Goal: Transaction & Acquisition: Purchase product/service

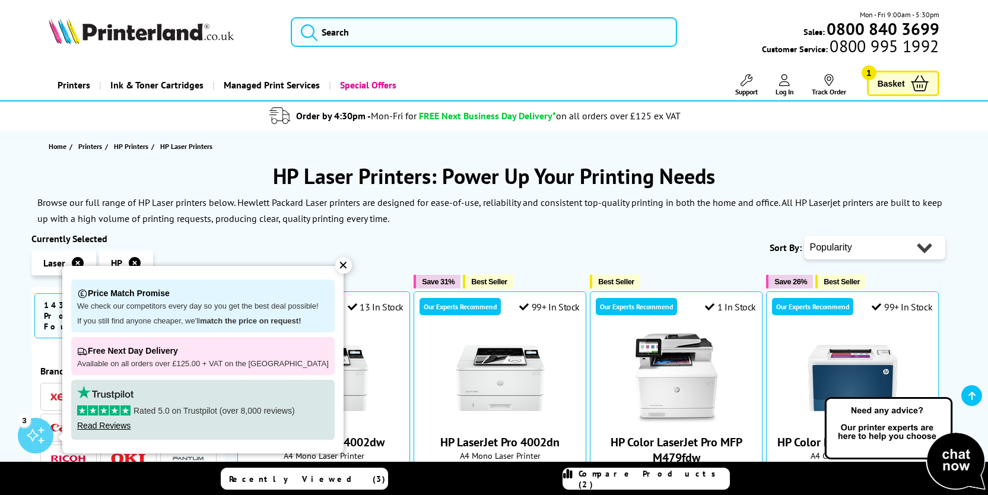
scroll to position [163, 0]
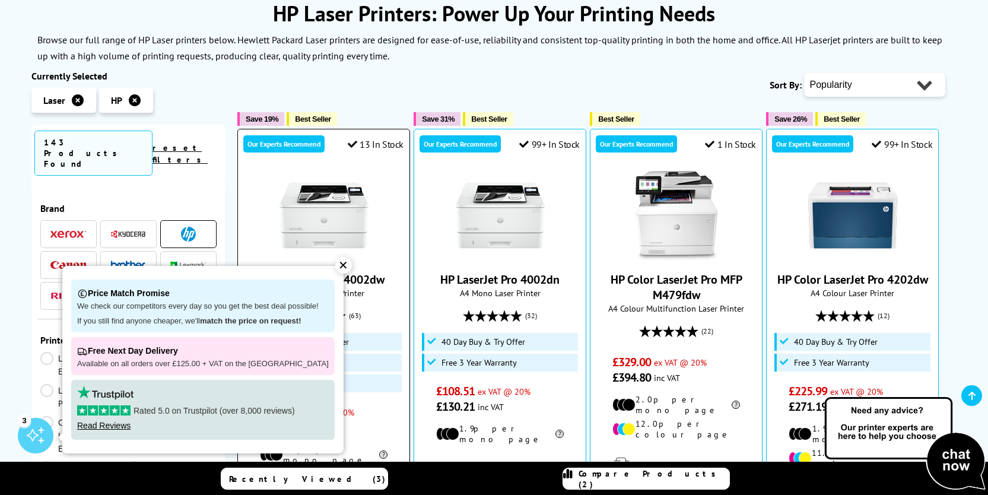
click at [335, 265] on div "✕" at bounding box center [343, 265] width 17 height 17
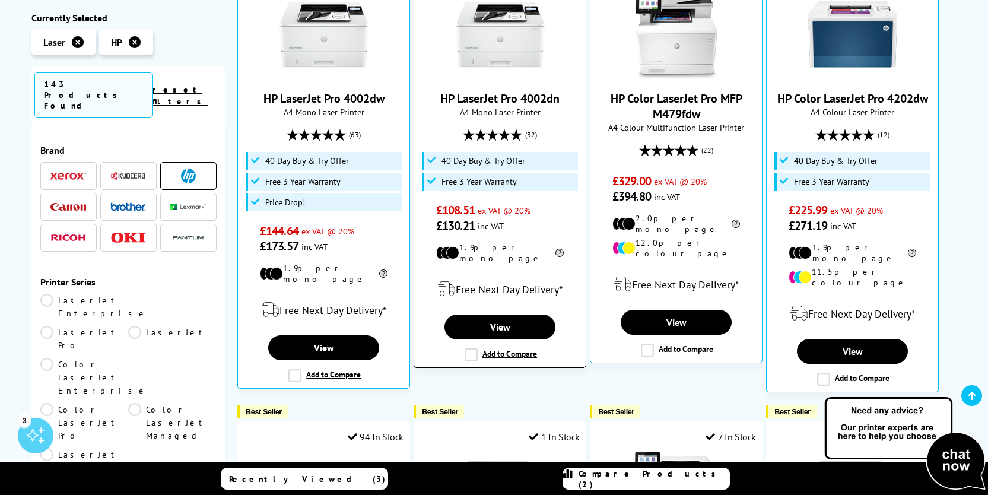
scroll to position [360, 0]
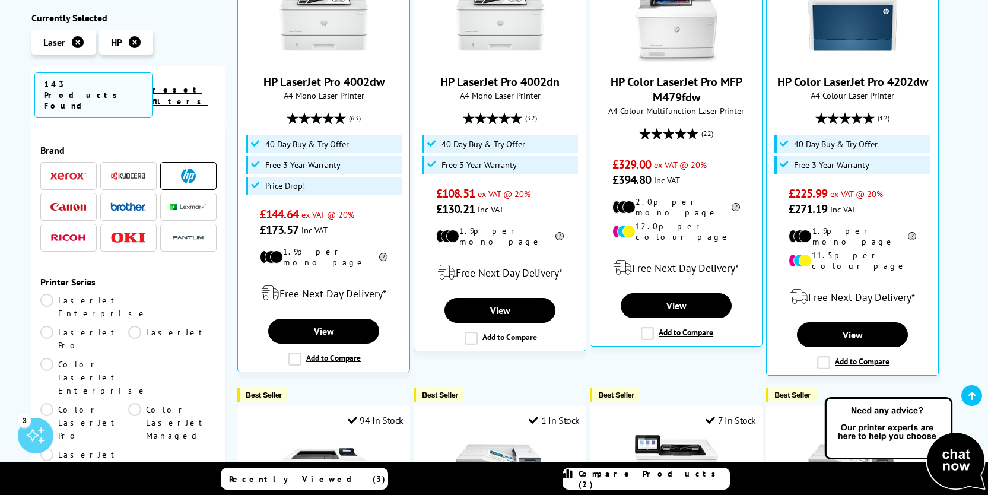
click at [129, 326] on link "LaserJet Pro" at bounding box center [84, 339] width 88 height 26
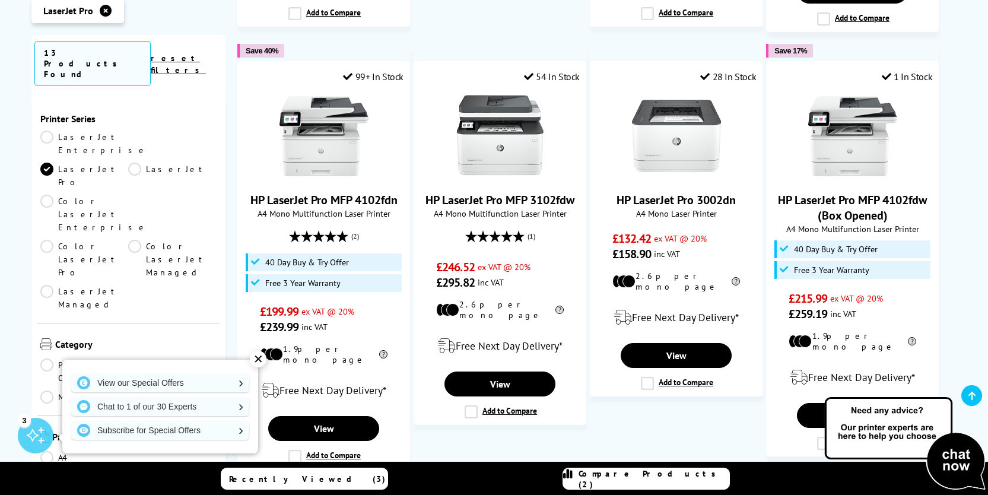
scroll to position [1141, 0]
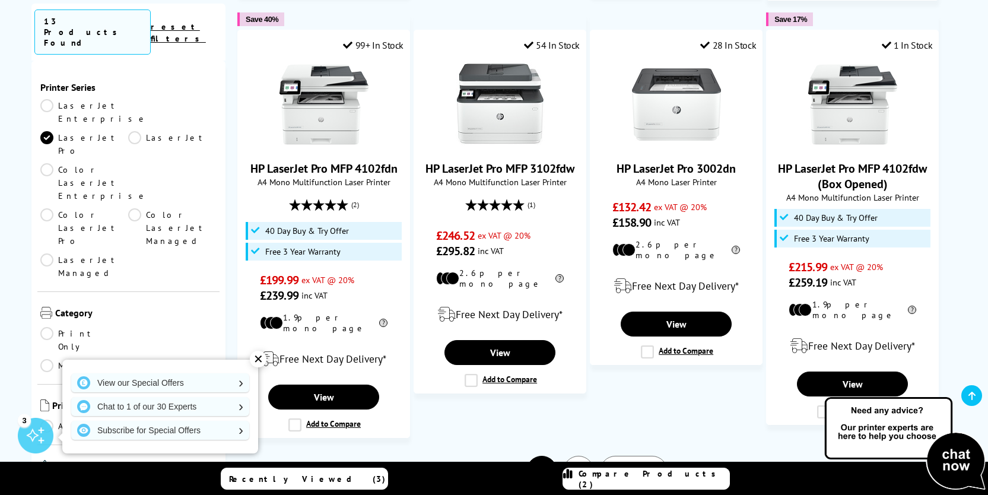
click at [255, 358] on div "✕" at bounding box center [258, 359] width 17 height 17
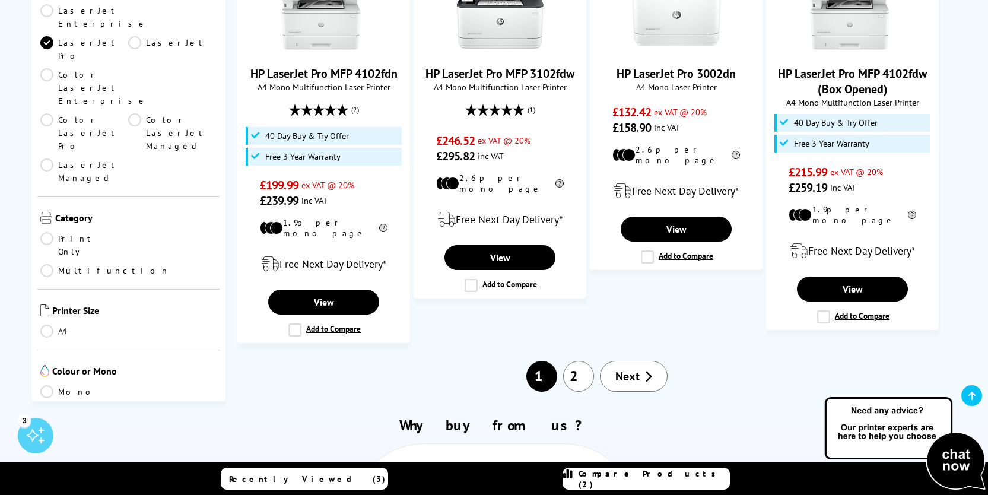
scroll to position [1237, 0]
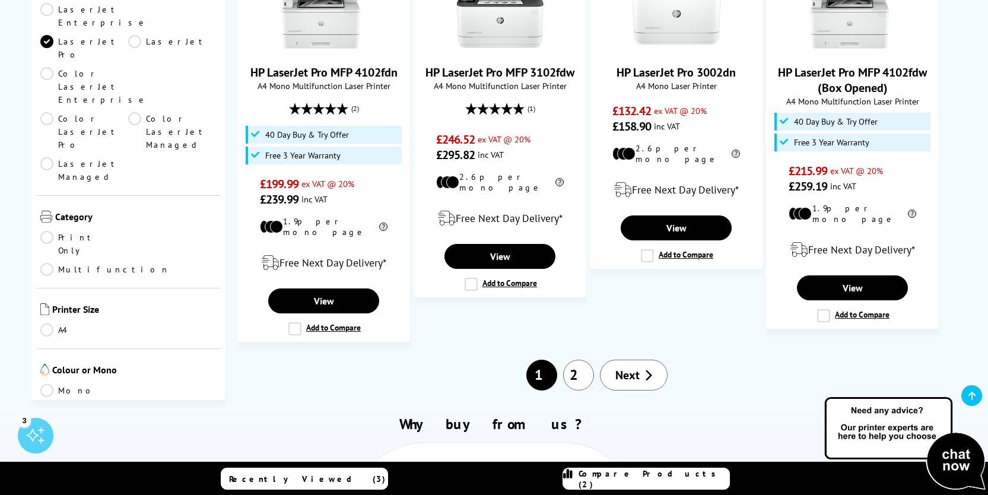
click at [573, 360] on link "2" at bounding box center [578, 375] width 31 height 31
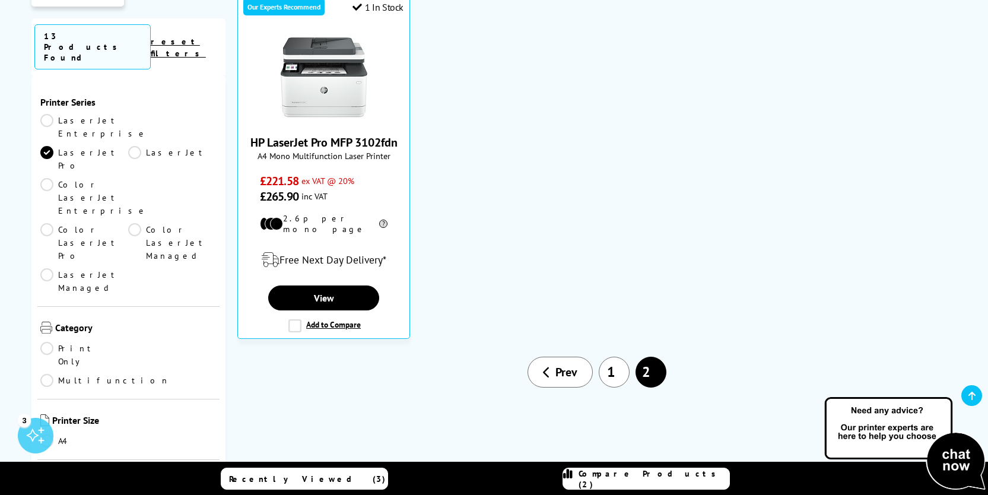
scroll to position [271, 0]
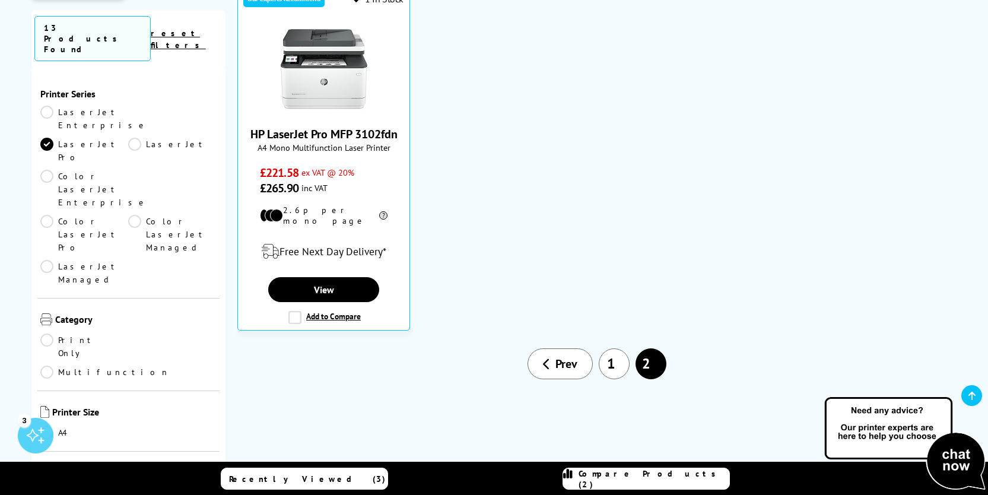
click at [608, 357] on link "1" at bounding box center [614, 363] width 31 height 31
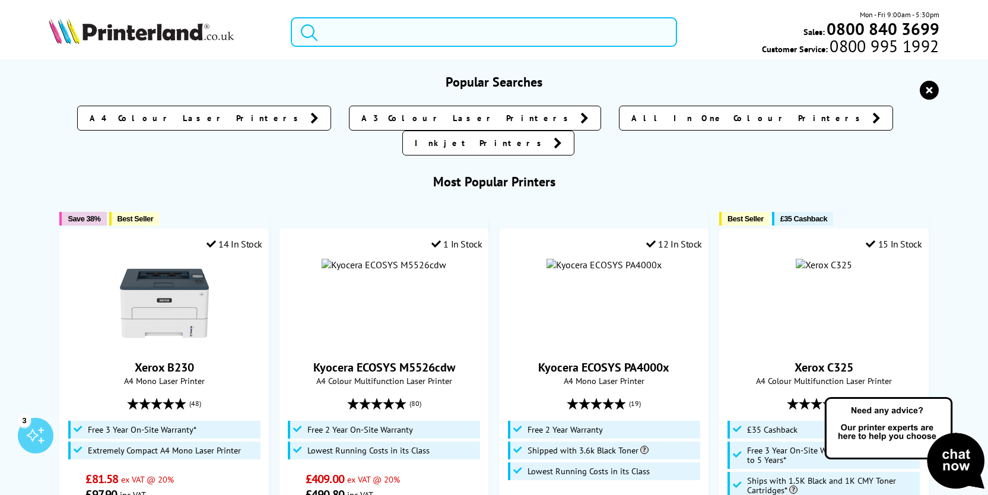
click at [386, 36] on input "search" at bounding box center [484, 32] width 387 height 30
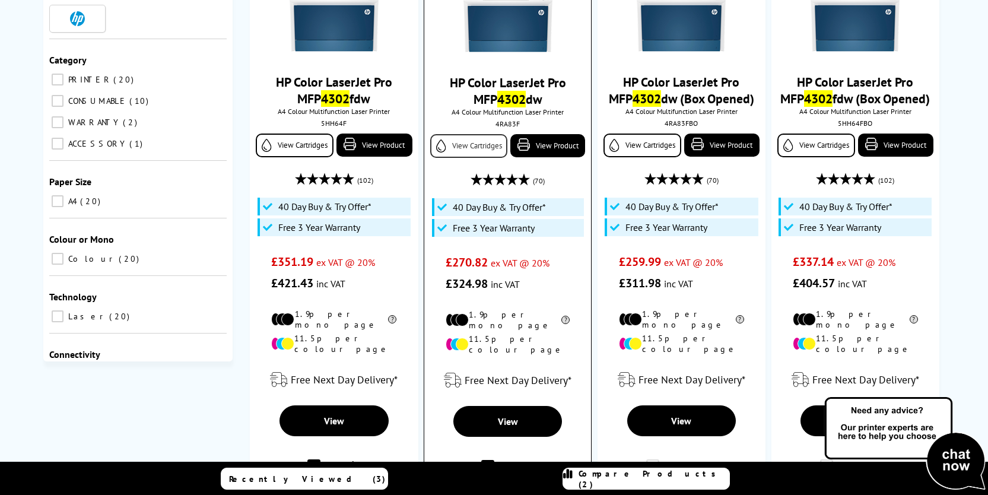
scroll to position [205, 0]
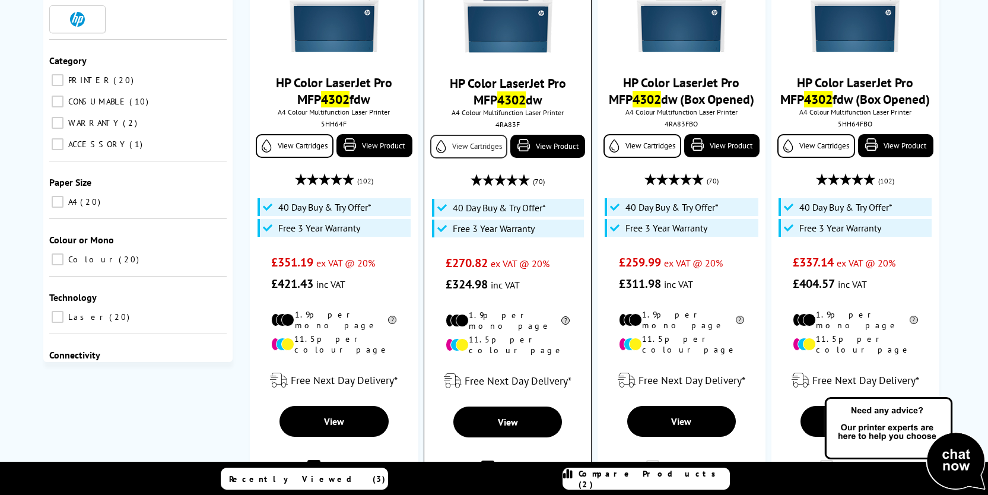
type input "4302"
click at [470, 152] on link "View Cartridges" at bounding box center [468, 147] width 77 height 24
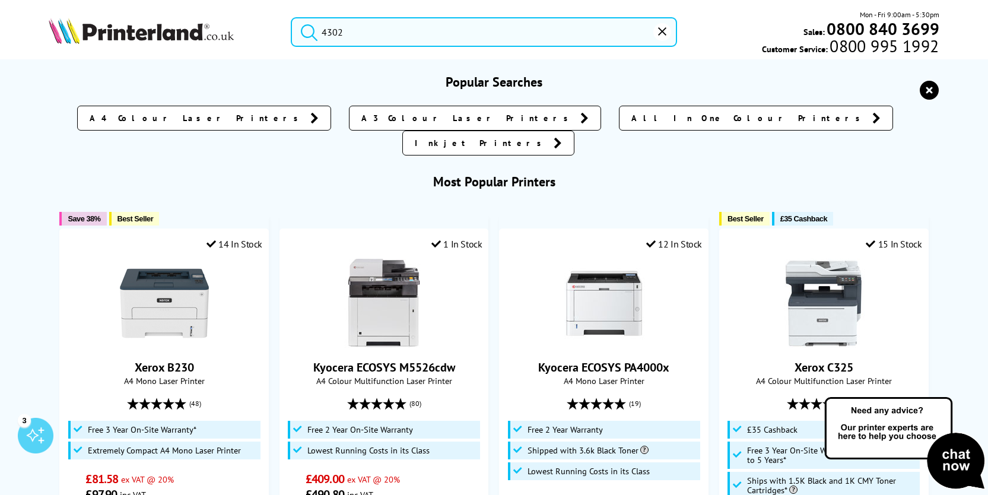
click at [375, 28] on input "4302" at bounding box center [484, 32] width 387 height 30
click at [291, 17] on button "submit" at bounding box center [306, 30] width 30 height 26
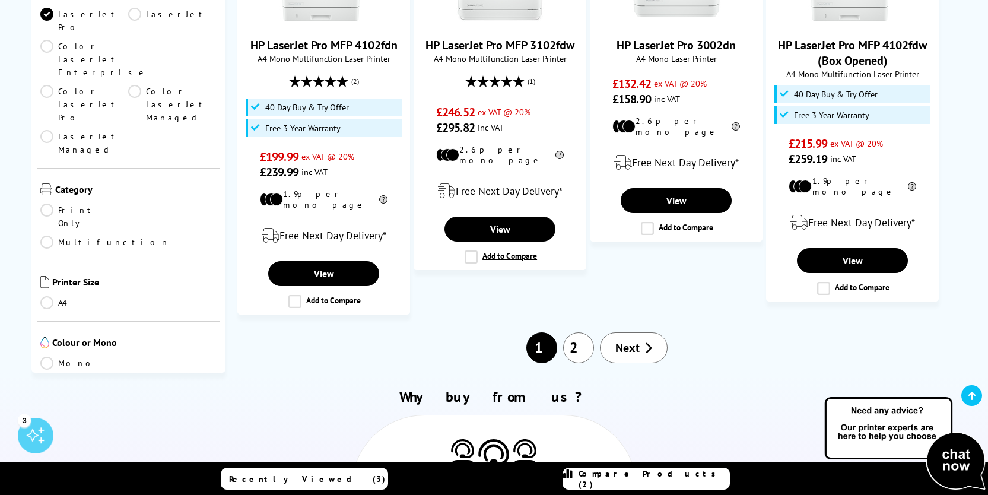
scroll to position [1281, 0]
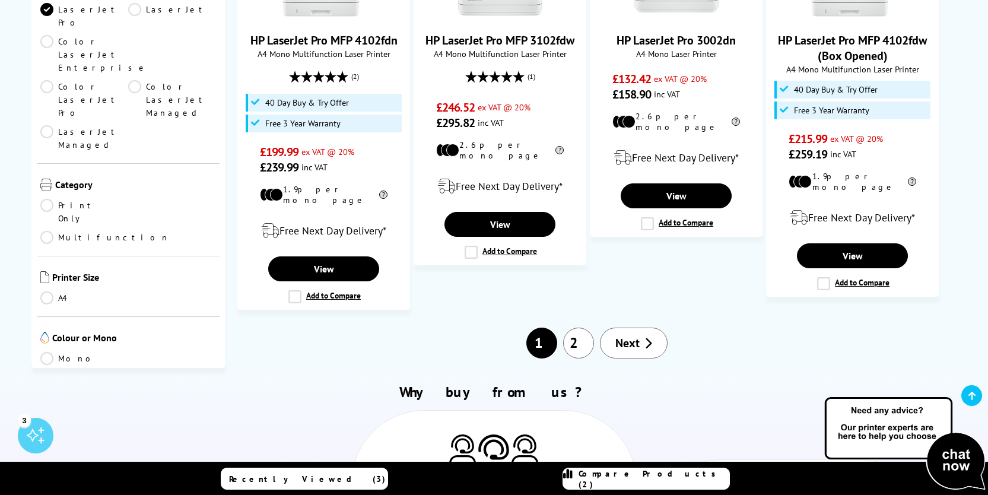
click at [579, 327] on link "2" at bounding box center [578, 342] width 31 height 31
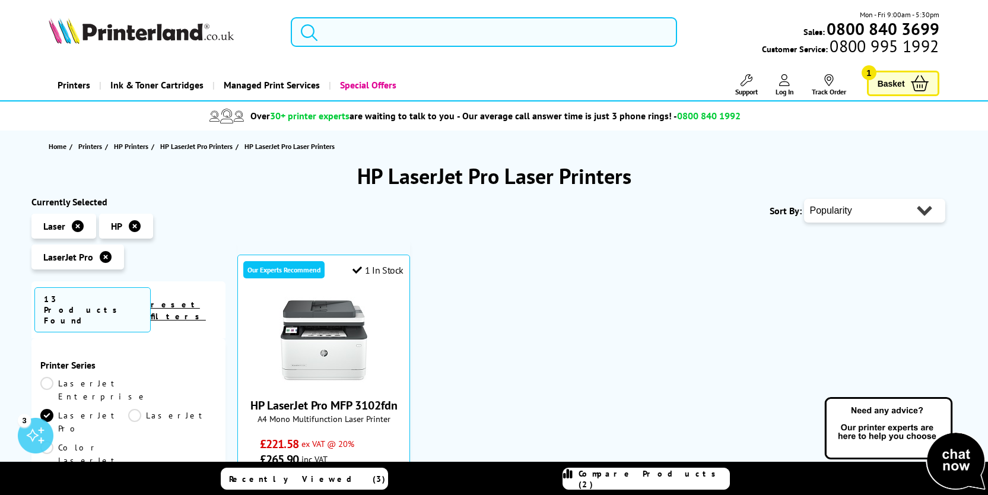
click at [370, 29] on input "search" at bounding box center [484, 32] width 387 height 30
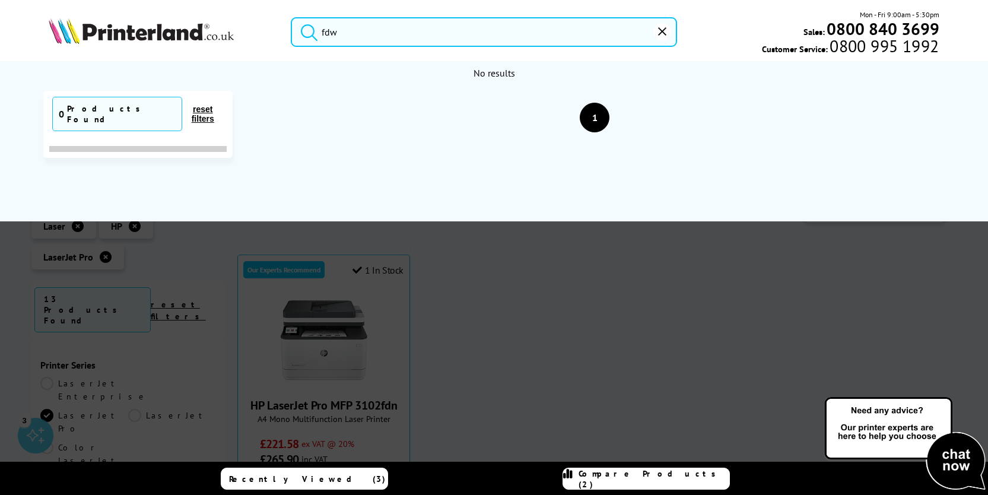
click at [322, 31] on input "fdw" at bounding box center [484, 32] width 387 height 30
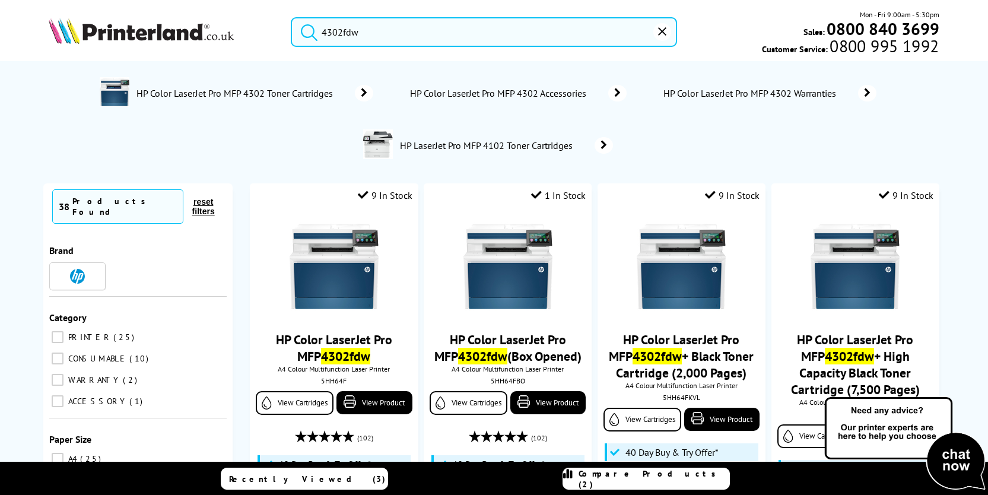
click at [371, 31] on input "4302fdw" at bounding box center [484, 32] width 387 height 30
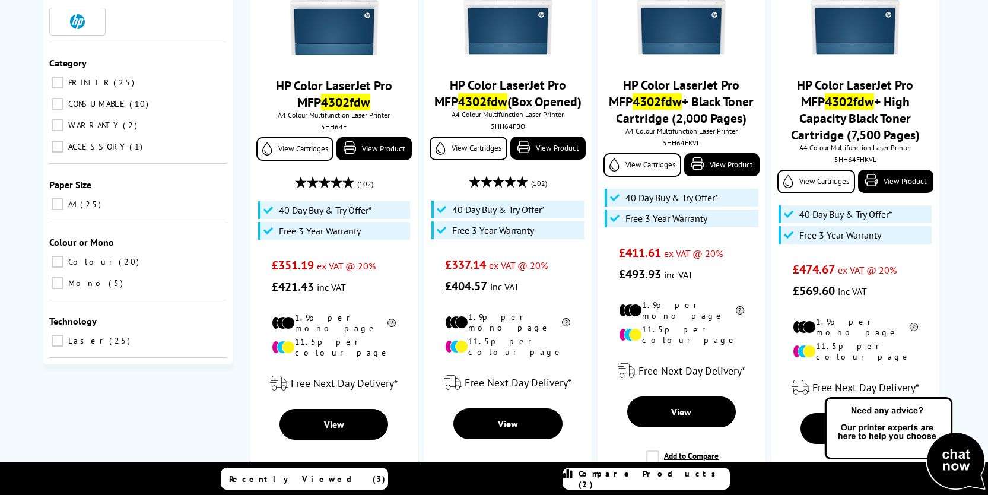
scroll to position [255, 0]
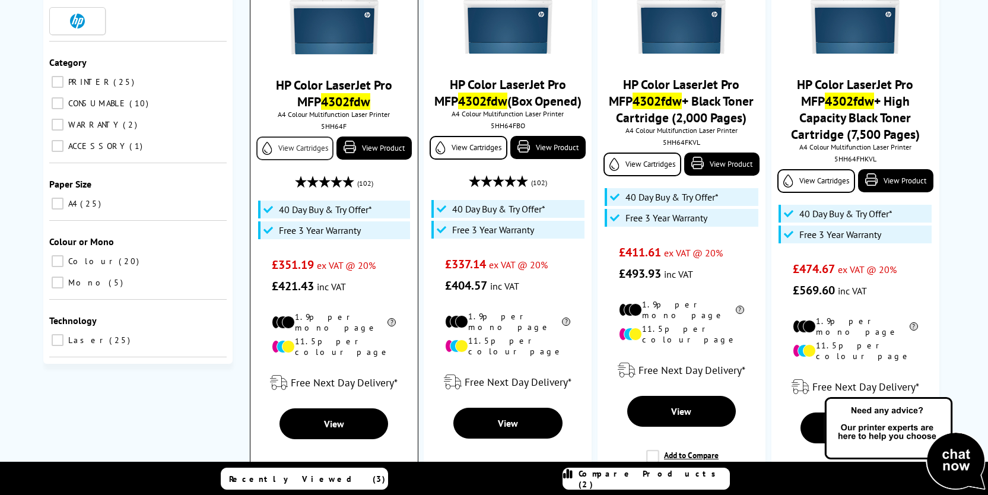
type input "4302fdw"
click at [288, 152] on link "View Cartridges" at bounding box center [294, 148] width 77 height 24
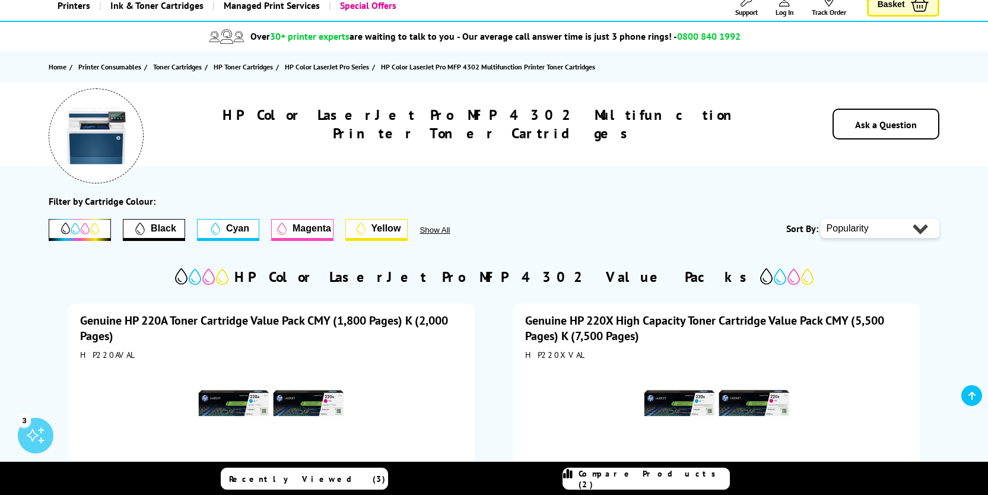
scroll to position [93, 0]
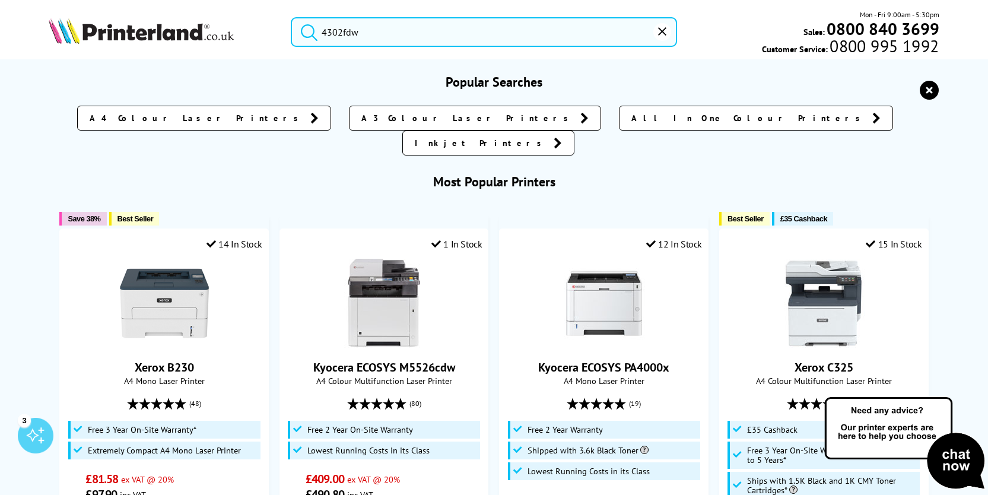
click at [375, 32] on input "4302fdw" at bounding box center [484, 32] width 387 height 30
click at [345, 30] on input "4302fdw" at bounding box center [484, 32] width 387 height 30
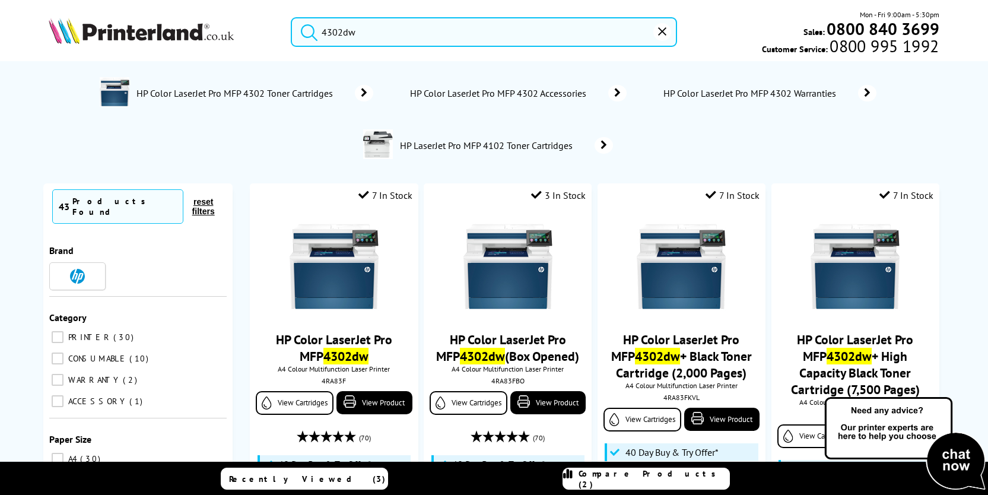
click at [387, 34] on input "4302dw" at bounding box center [484, 32] width 387 height 30
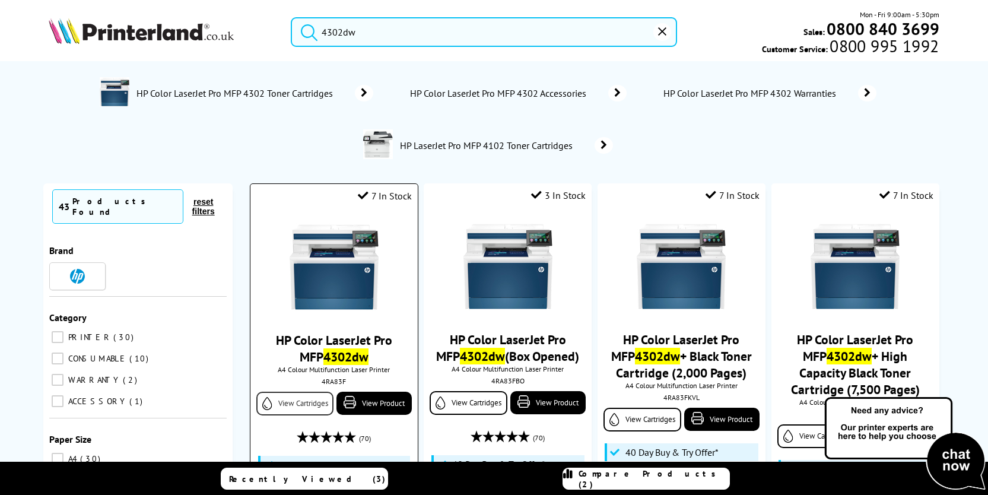
type input "4302dw"
click at [298, 408] on link "View Cartridges" at bounding box center [294, 404] width 77 height 24
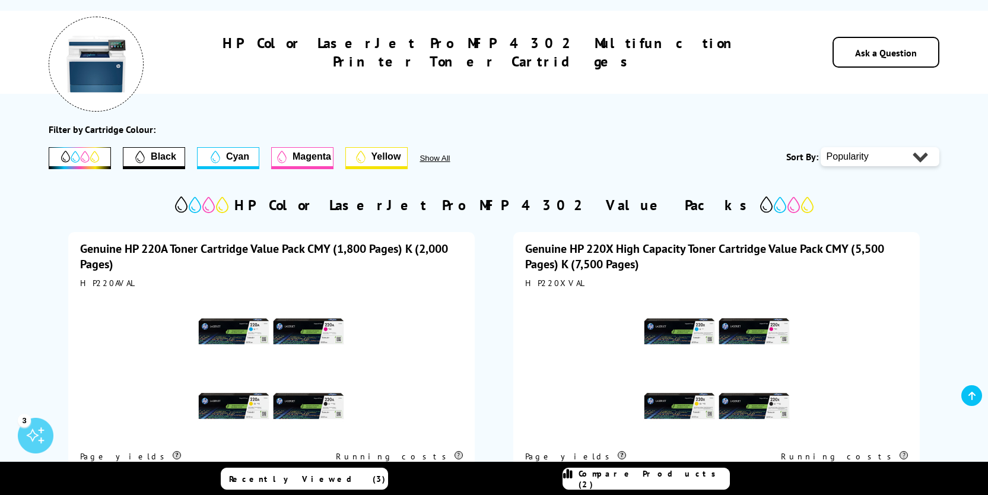
scroll to position [152, 0]
